Goal: Task Accomplishment & Management: Manage account settings

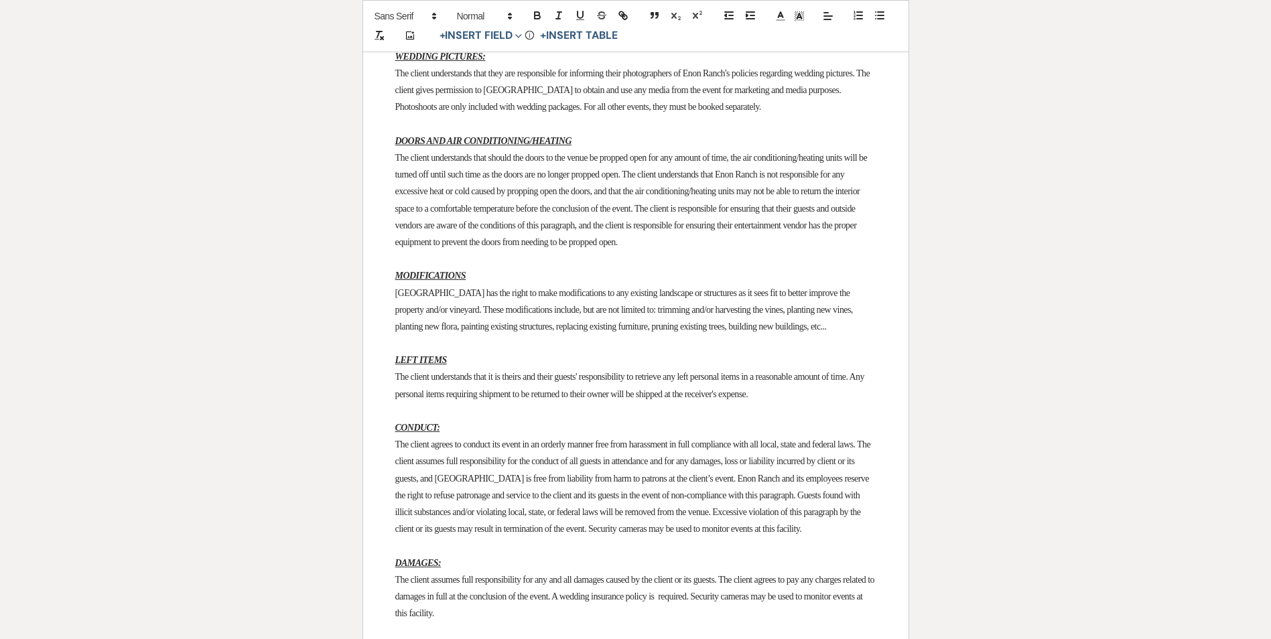
scroll to position [2126, 0]
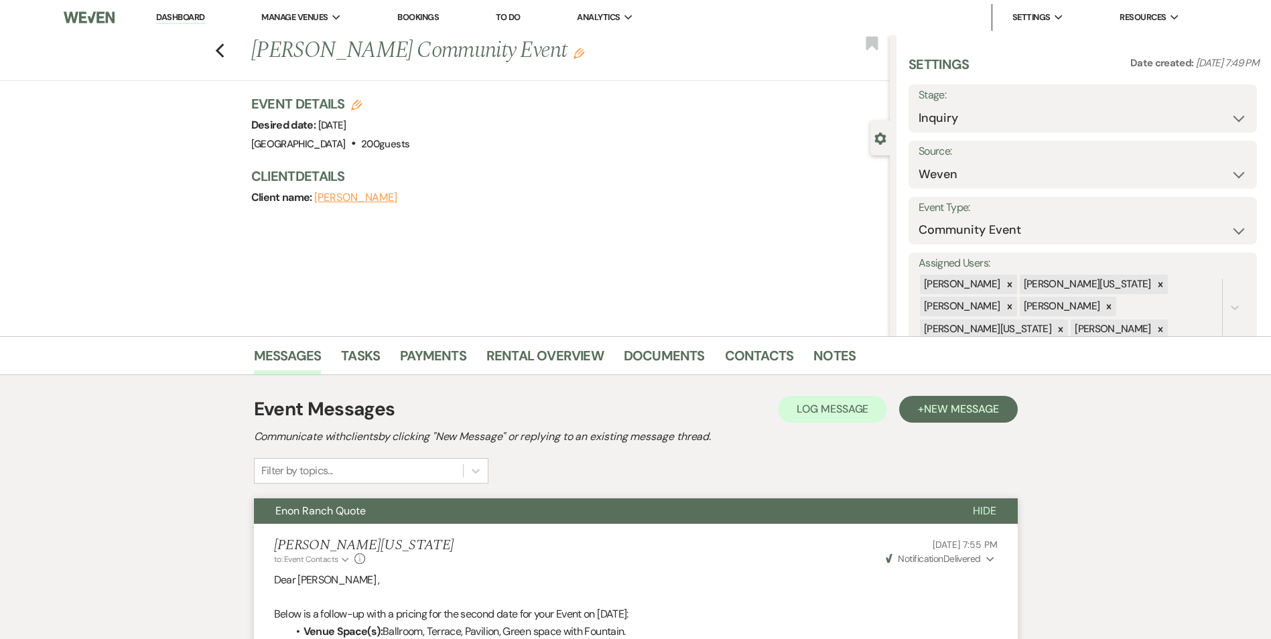
select select "1"
select select "7"
click at [411, 23] on li "Bookings" at bounding box center [417, 17] width 55 height 27
click at [411, 19] on link "Bookings" at bounding box center [418, 16] width 42 height 11
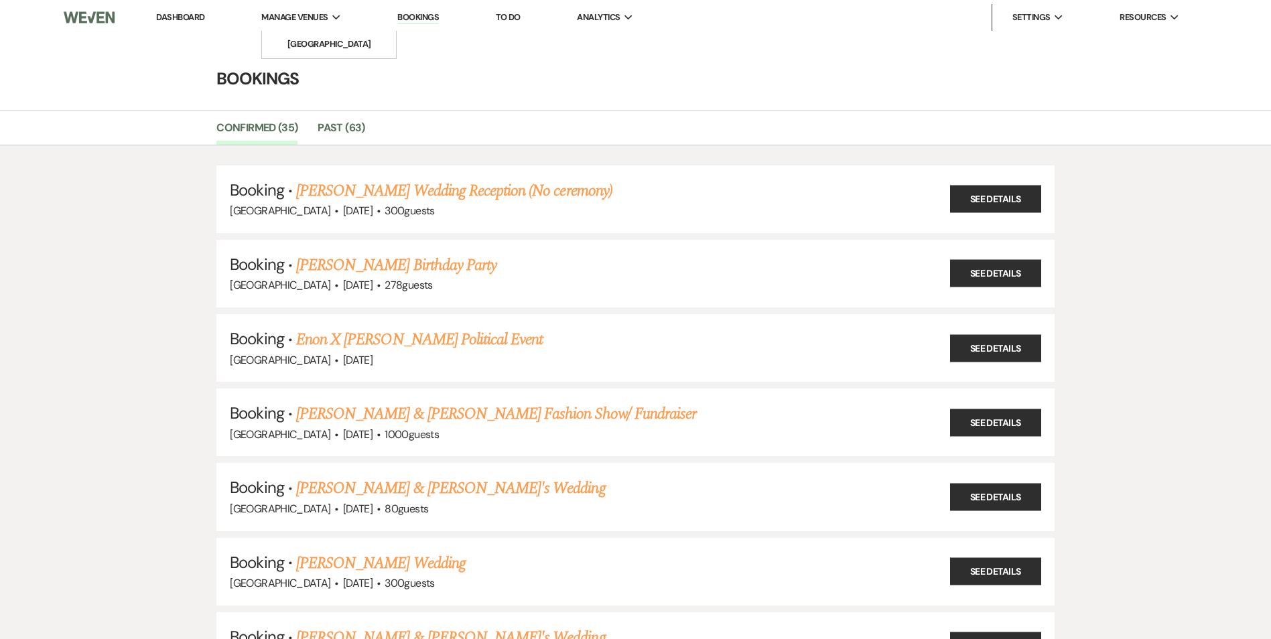
click at [284, 15] on span "Manage Venues" at bounding box center [294, 17] width 66 height 13
click at [291, 33] on link "[GEOGRAPHIC_DATA]" at bounding box center [329, 44] width 134 height 27
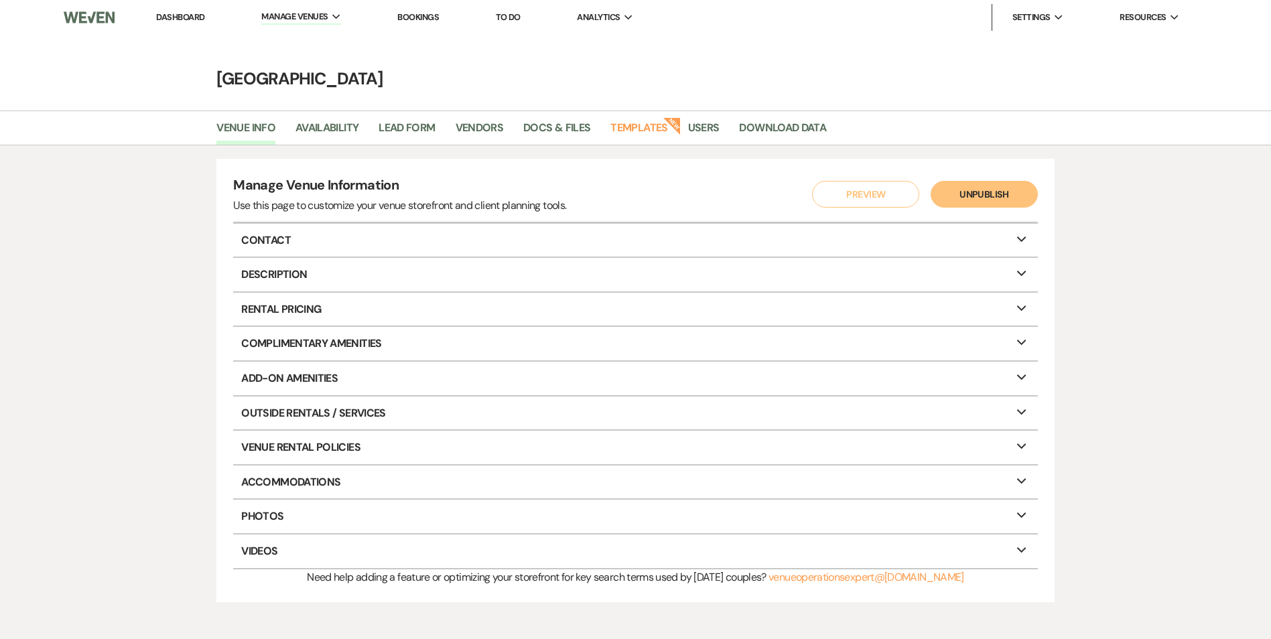
click at [187, 18] on link "Dashboard" at bounding box center [180, 16] width 48 height 11
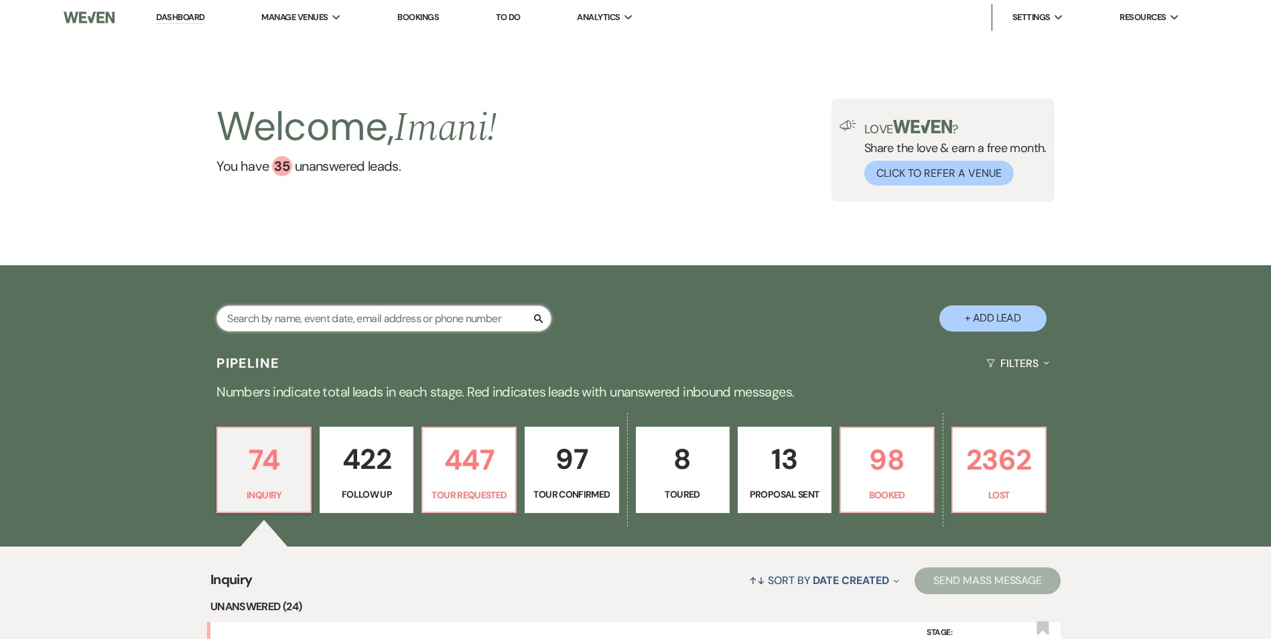
click at [277, 323] on input "text" at bounding box center [383, 318] width 335 height 26
type input "sareena"
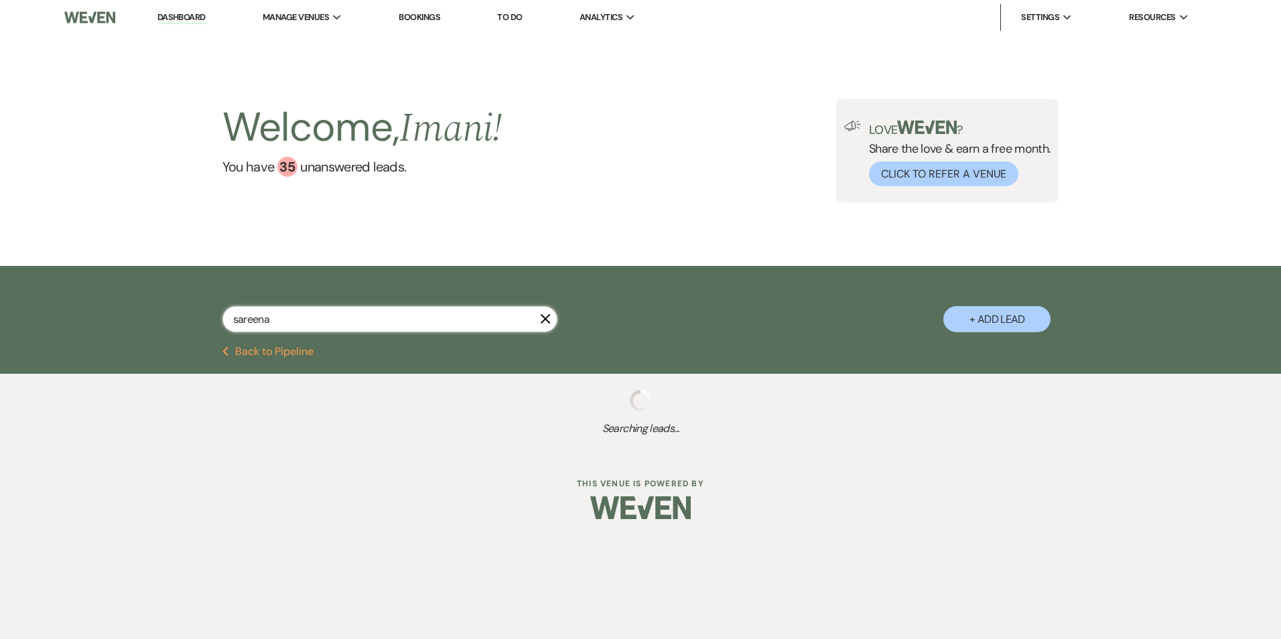
select select "2"
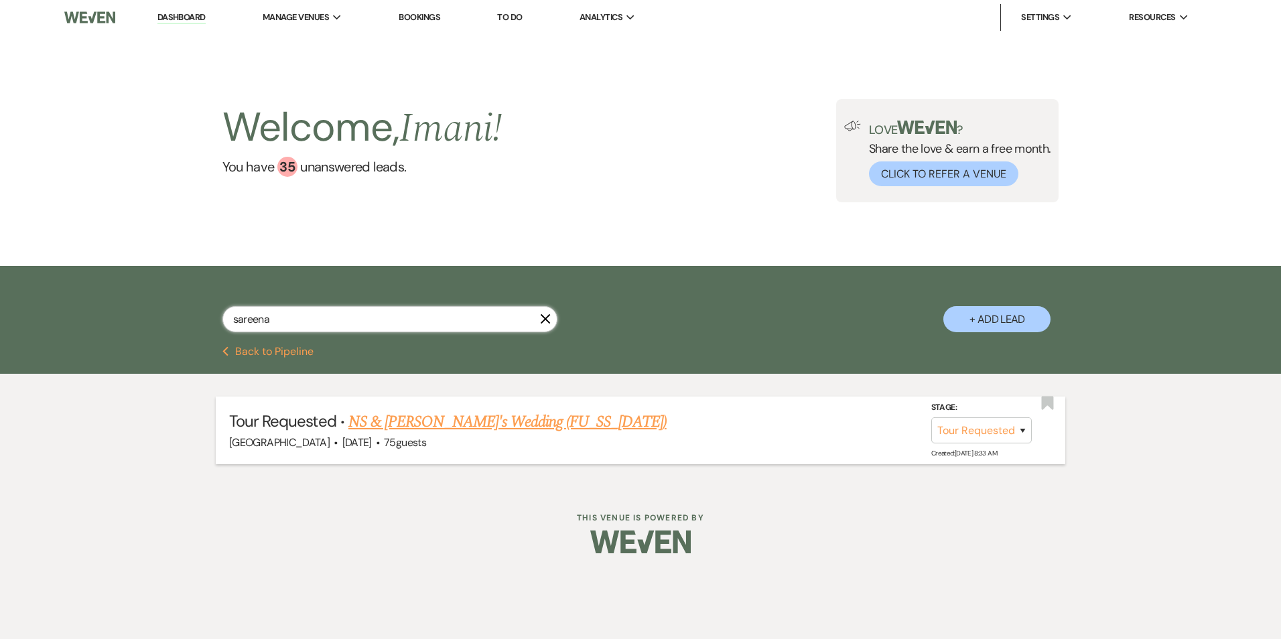
type input "sareena"
click at [427, 431] on link "NS & Sareena's Wedding (FU_SS_7/25/25)" at bounding box center [507, 422] width 318 height 24
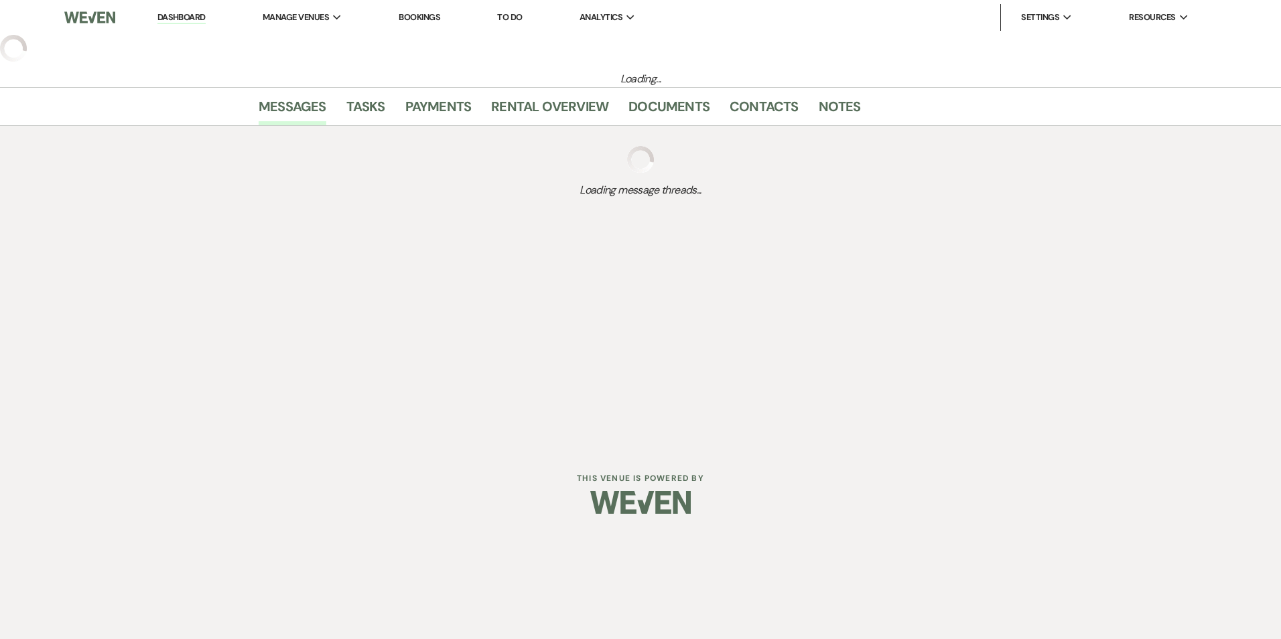
select select "2"
select select "5"
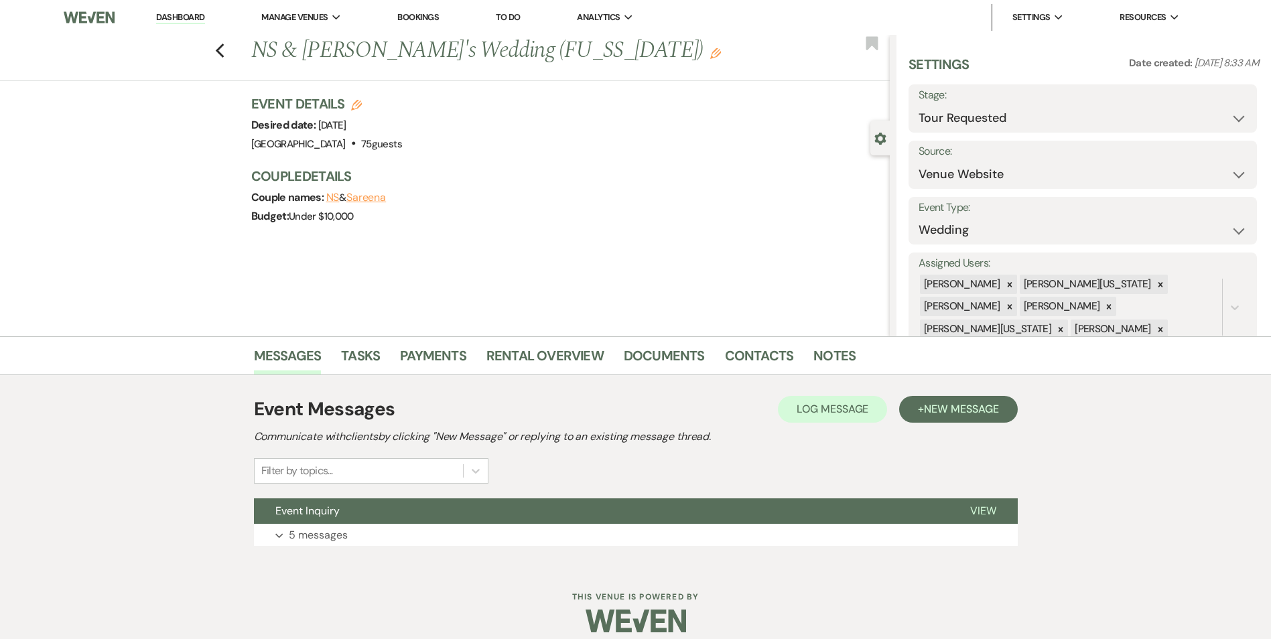
click at [722, 145] on div "Event Details Edit Desired date: Thursday, July 30th, 2026 Venue: Enon Ranch . …" at bounding box center [563, 123] width 625 height 59
click at [742, 349] on link "Contacts" at bounding box center [759, 359] width 69 height 29
